Goal: Task Accomplishment & Management: Use online tool/utility

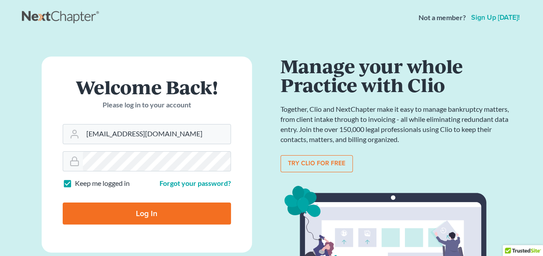
click at [116, 211] on input "Log In" at bounding box center [147, 213] width 168 height 22
type input "Thinking..."
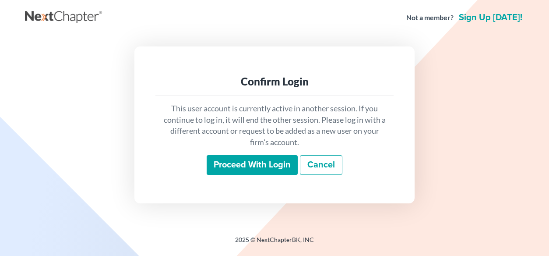
click at [266, 165] on input "Proceed with login" at bounding box center [252, 165] width 91 height 20
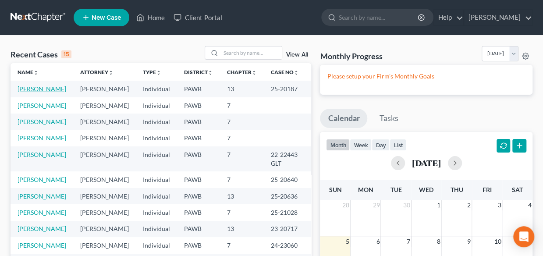
click at [43, 88] on link "Trbovich, Donna" at bounding box center [42, 88] width 49 height 7
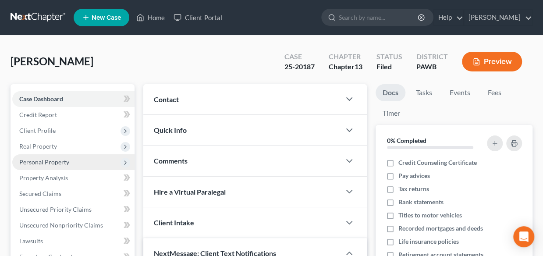
scroll to position [44, 0]
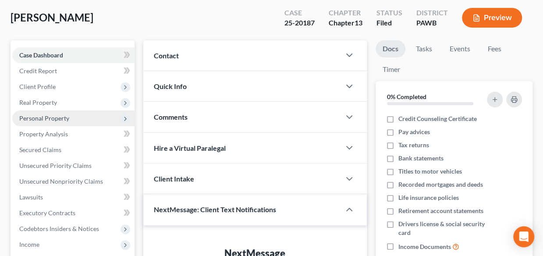
click at [61, 120] on span "Personal Property" at bounding box center [44, 117] width 50 height 7
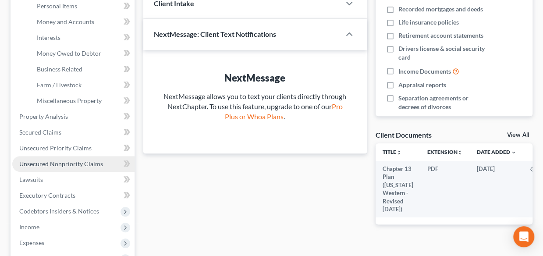
scroll to position [350, 0]
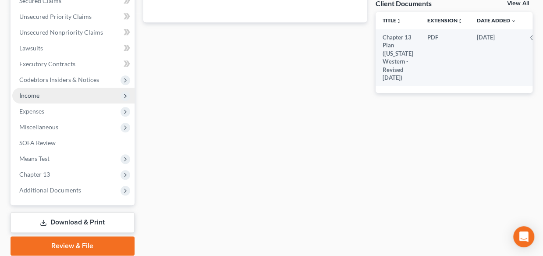
click at [61, 98] on span "Income" at bounding box center [73, 96] width 122 height 16
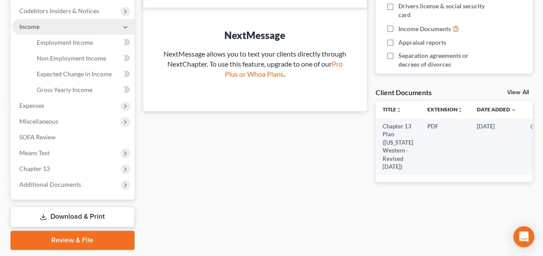
scroll to position [193, 0]
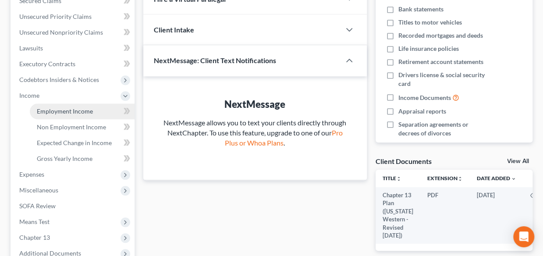
drag, startPoint x: 75, startPoint y: 109, endPoint x: 141, endPoint y: 107, distance: 65.7
click at [76, 110] on span "Employment Income" at bounding box center [65, 110] width 56 height 7
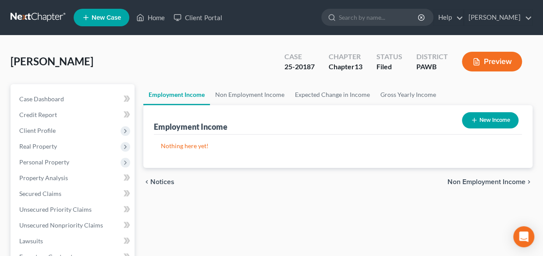
click at [483, 59] on button "Preview" at bounding box center [492, 62] width 60 height 20
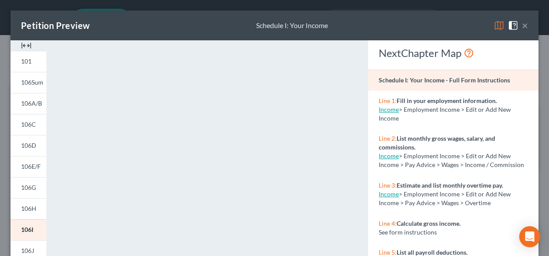
click at [522, 25] on button "×" at bounding box center [525, 25] width 6 height 11
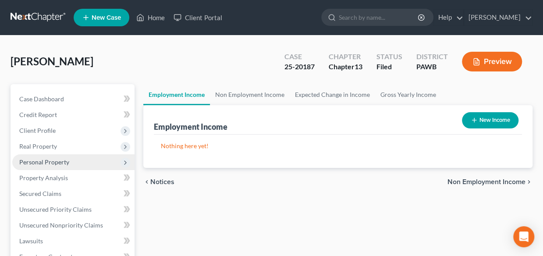
click at [70, 162] on span "Personal Property" at bounding box center [73, 162] width 122 height 16
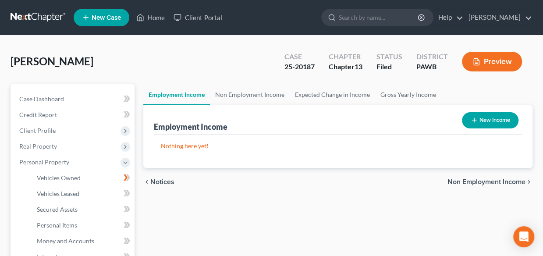
click at [488, 57] on button "Preview" at bounding box center [492, 62] width 60 height 20
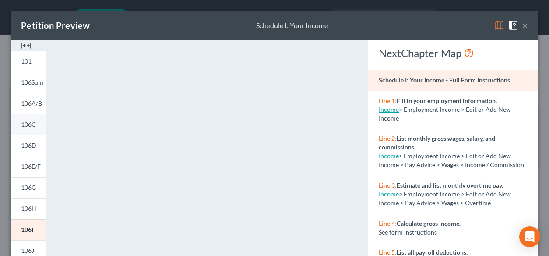
click at [30, 123] on span "106C" at bounding box center [28, 123] width 15 height 7
